Goal: Browse casually: Explore the website without a specific task or goal

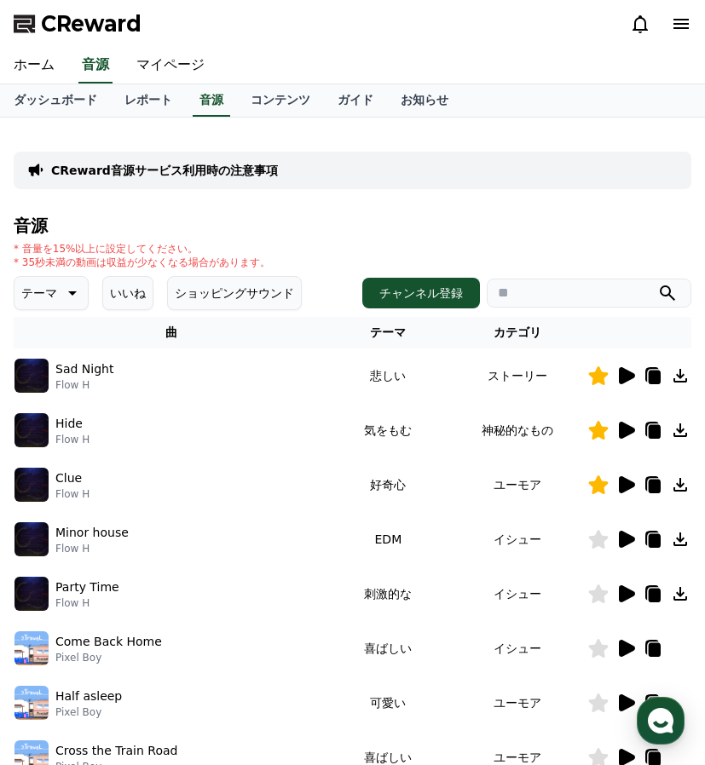
click at [136, 294] on button "いいね" at bounding box center [127, 293] width 51 height 34
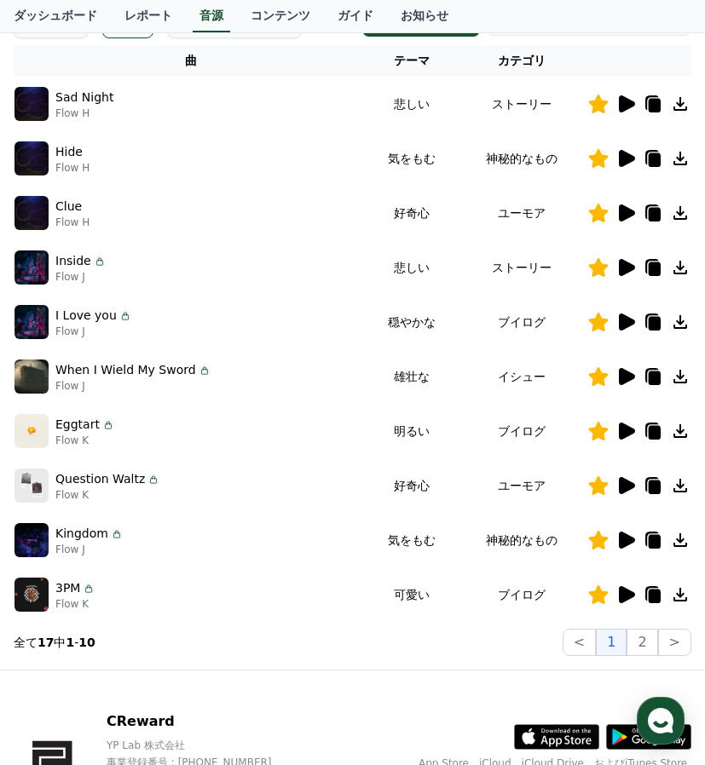
scroll to position [278, 0]
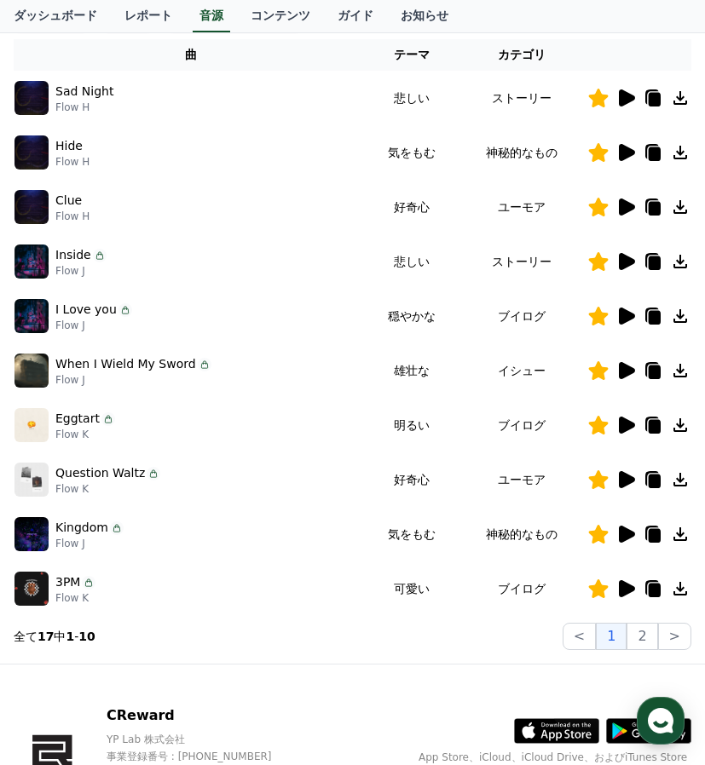
click at [632, 264] on icon at bounding box center [625, 261] width 20 height 20
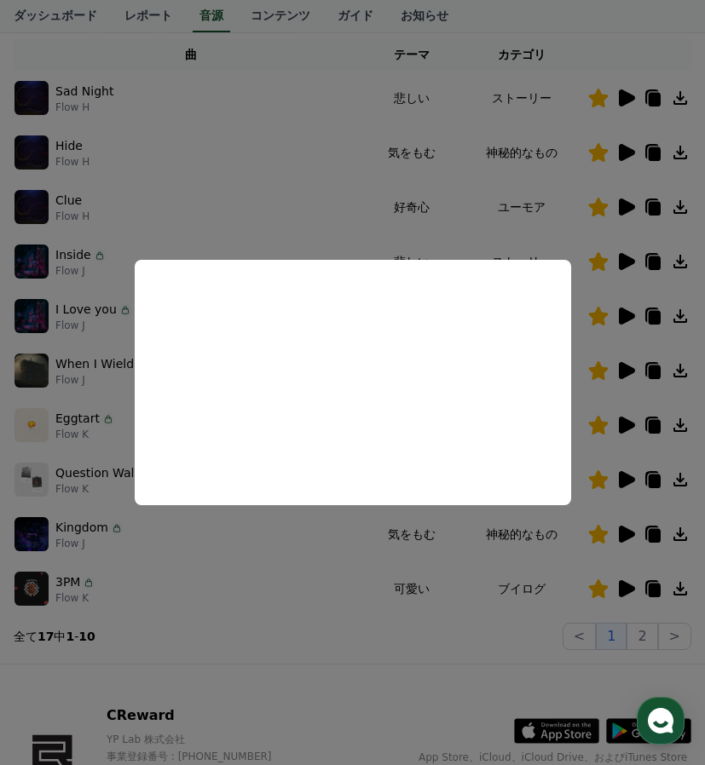
click at [207, 147] on button "close modal" at bounding box center [352, 382] width 705 height 765
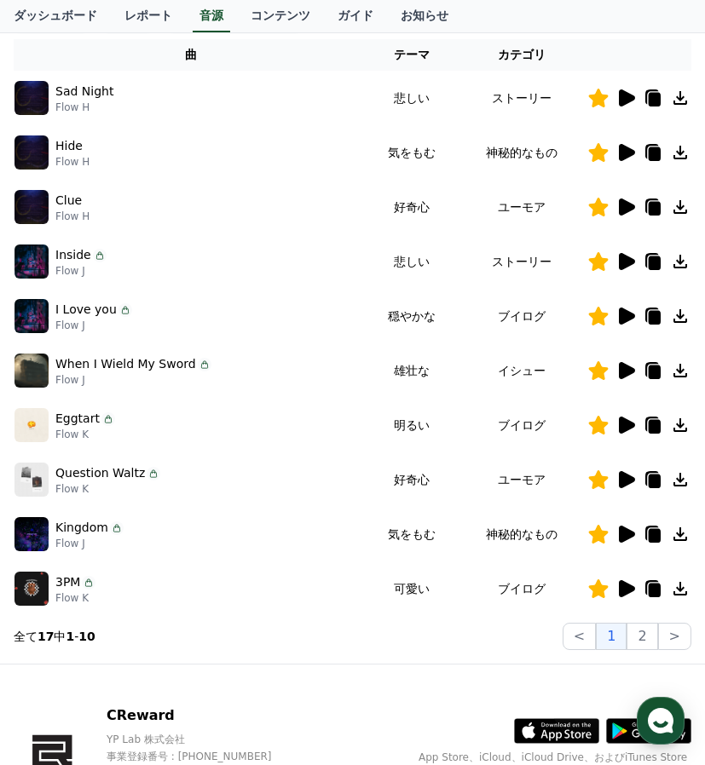
click at [31, 96] on img at bounding box center [31, 98] width 34 height 34
click at [631, 88] on icon at bounding box center [625, 98] width 20 height 20
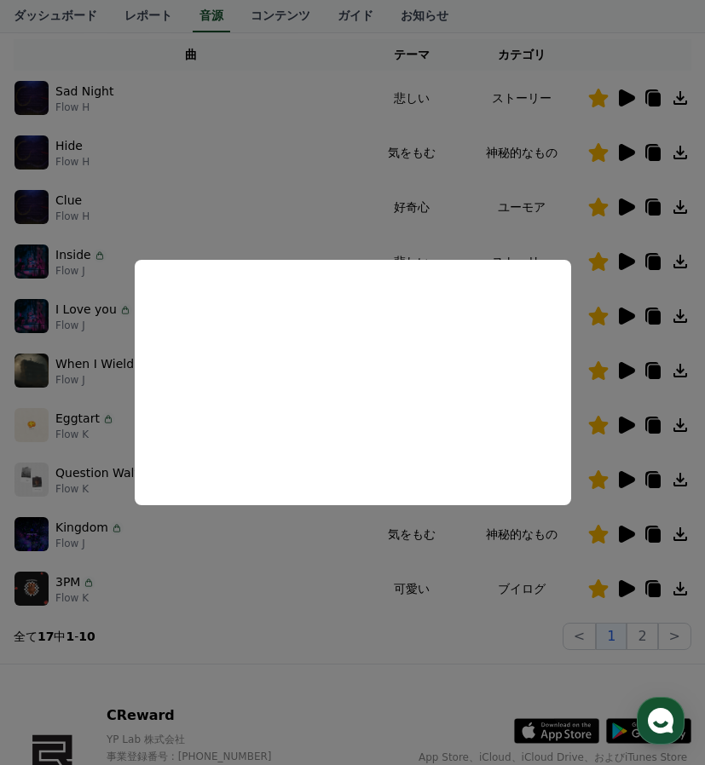
click at [376, 577] on button "close modal" at bounding box center [352, 382] width 705 height 765
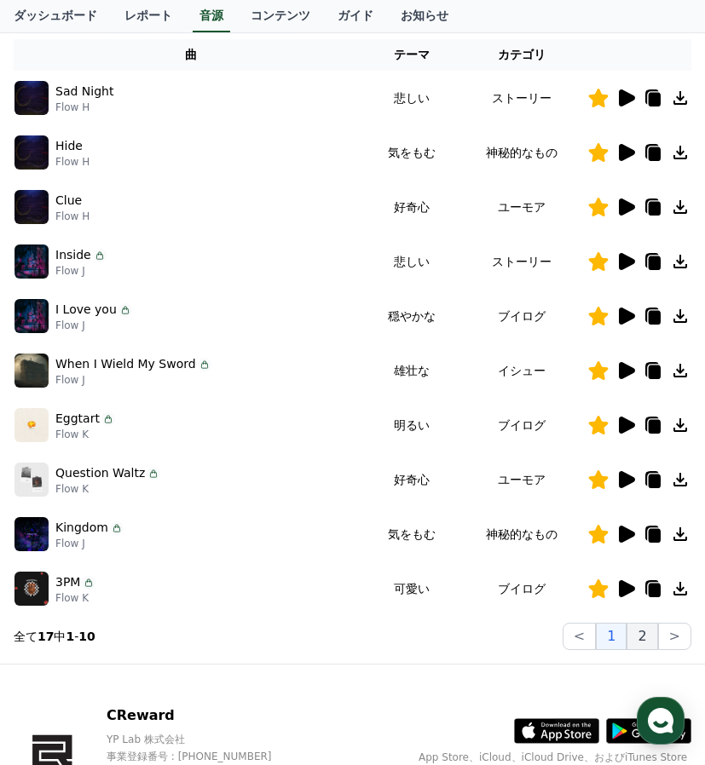
click at [654, 630] on button "2" at bounding box center [641, 636] width 31 height 27
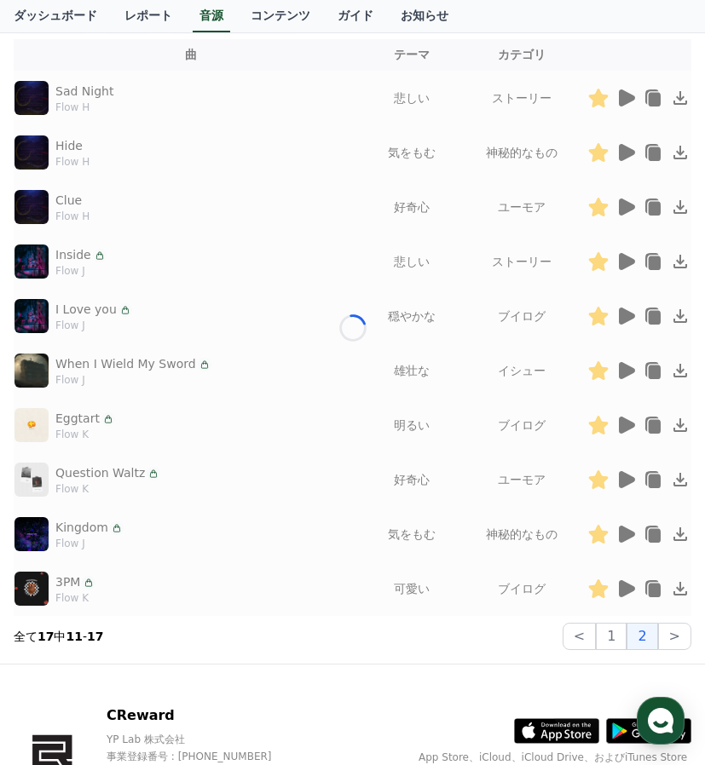
scroll to position [225, 0]
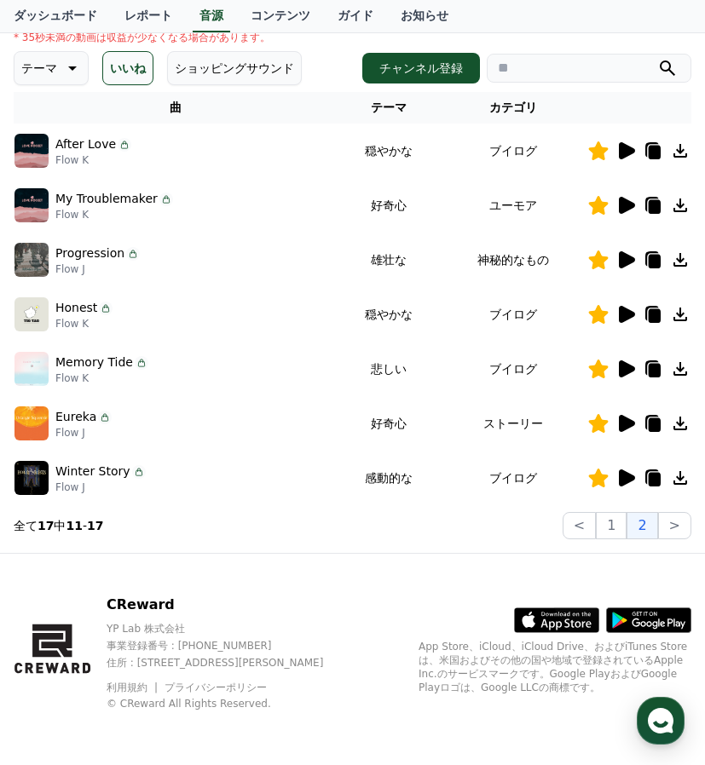
click at [35, 472] on img at bounding box center [31, 478] width 34 height 34
click at [622, 481] on icon at bounding box center [627, 477] width 16 height 17
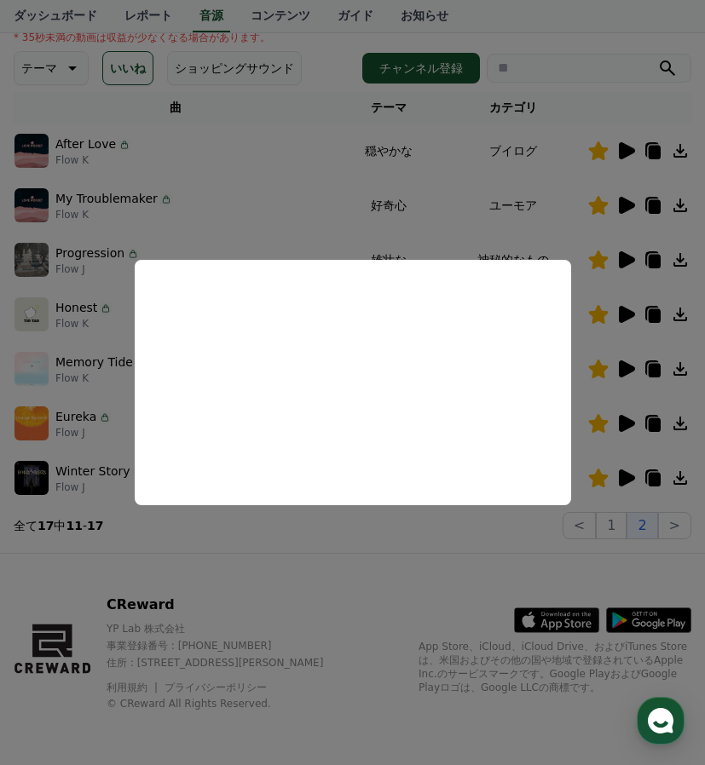
click at [397, 566] on button "close modal" at bounding box center [352, 382] width 705 height 765
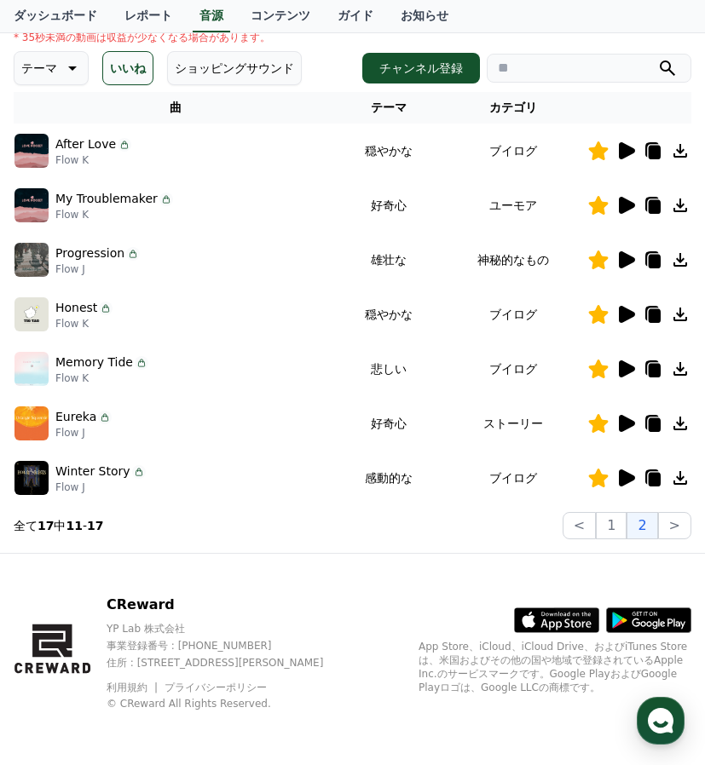
click at [397, 566] on div "CReward YP Lab 株式会社 事業登録番号 : [PHONE_NUMBER] 住所 : [STREET_ADDRESS][PERSON_NAME] …" at bounding box center [352, 659] width 705 height 211
click at [632, 261] on icon at bounding box center [627, 259] width 16 height 17
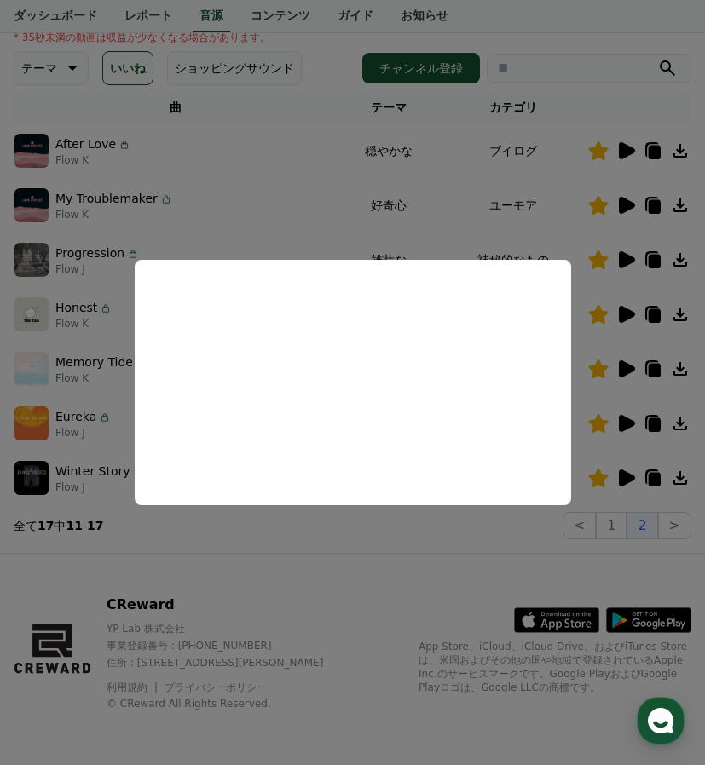
click at [393, 590] on button "close modal" at bounding box center [352, 382] width 705 height 765
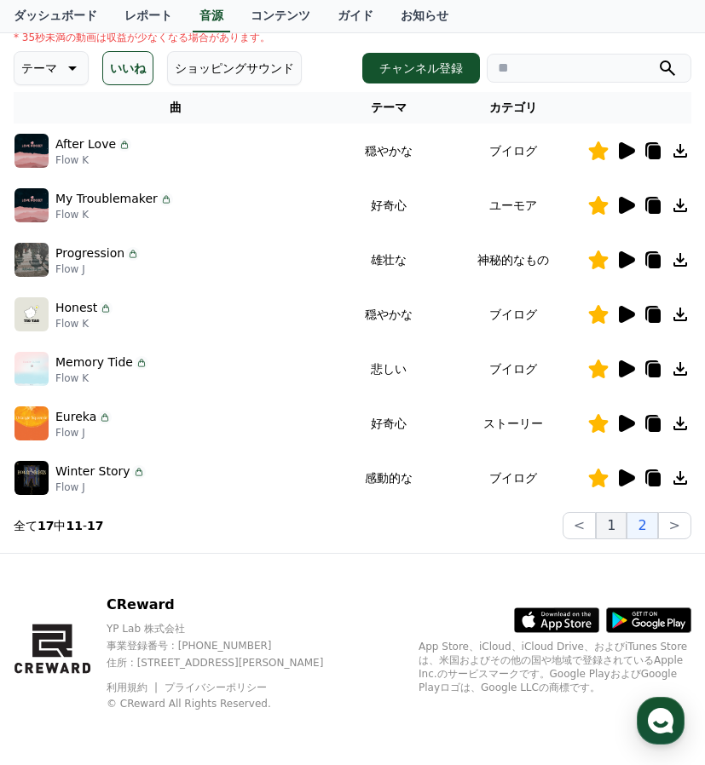
click at [611, 521] on button "1" at bounding box center [611, 525] width 31 height 27
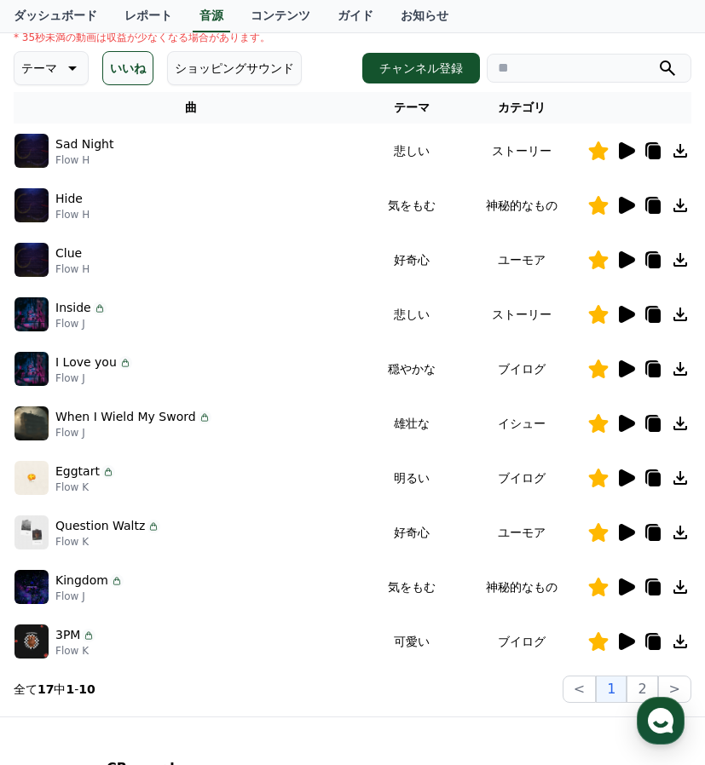
click at [29, 371] on img at bounding box center [31, 369] width 34 height 34
click at [625, 376] on icon at bounding box center [625, 369] width 20 height 20
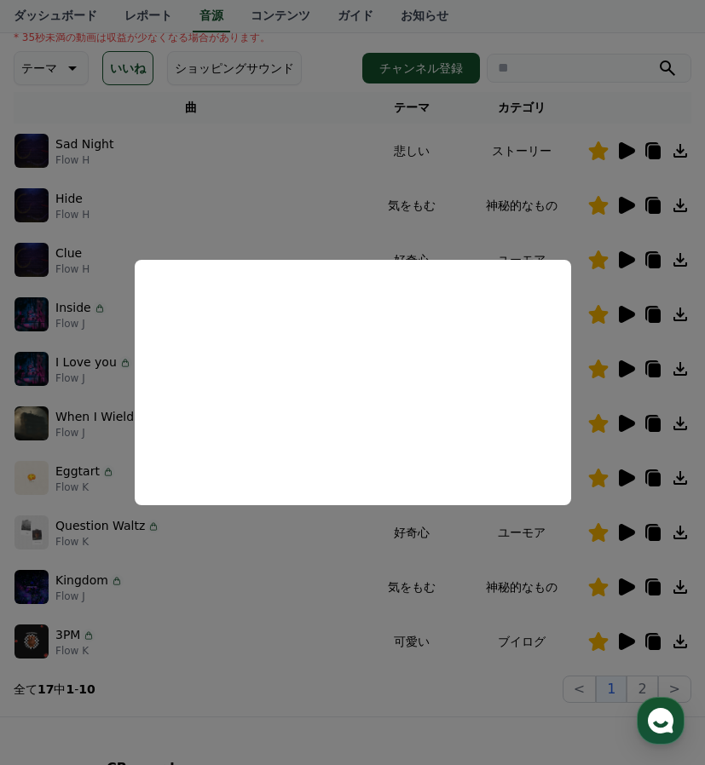
click at [366, 705] on button "close modal" at bounding box center [352, 382] width 705 height 765
